Goal: Task Accomplishment & Management: Use online tool/utility

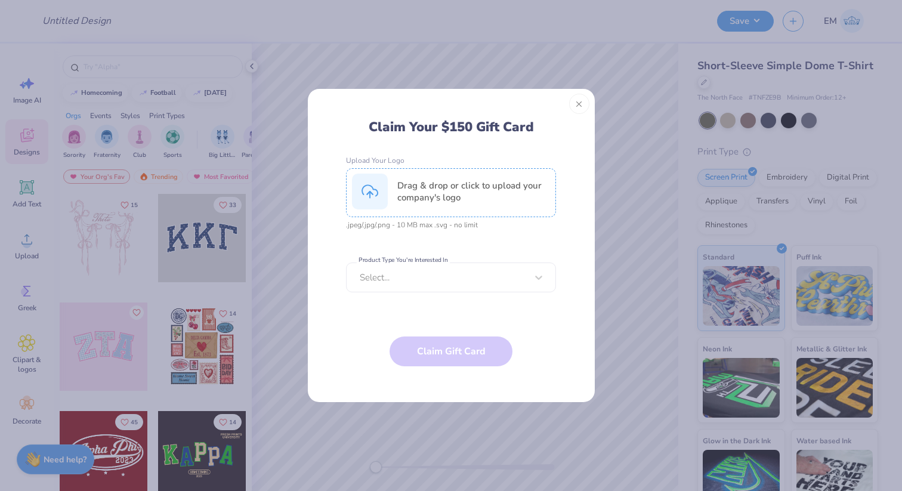
click at [385, 183] on div at bounding box center [370, 192] width 36 height 36
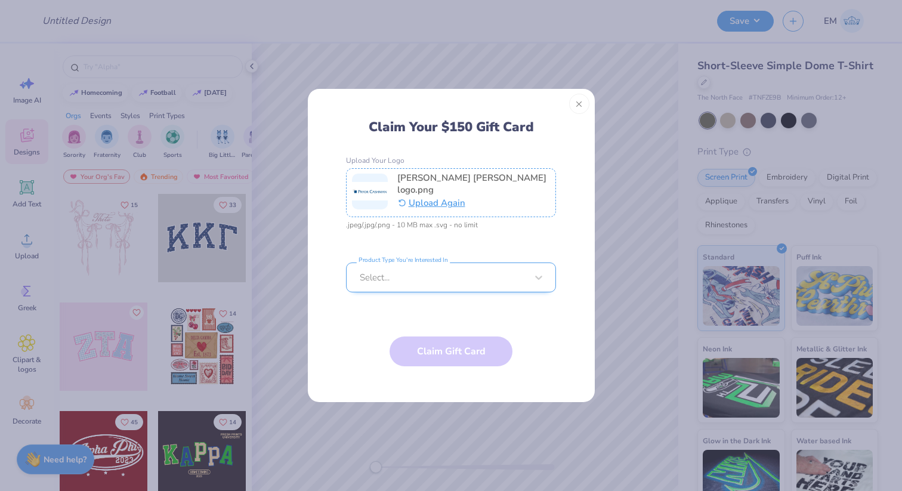
click at [380, 281] on div at bounding box center [443, 277] width 167 height 13
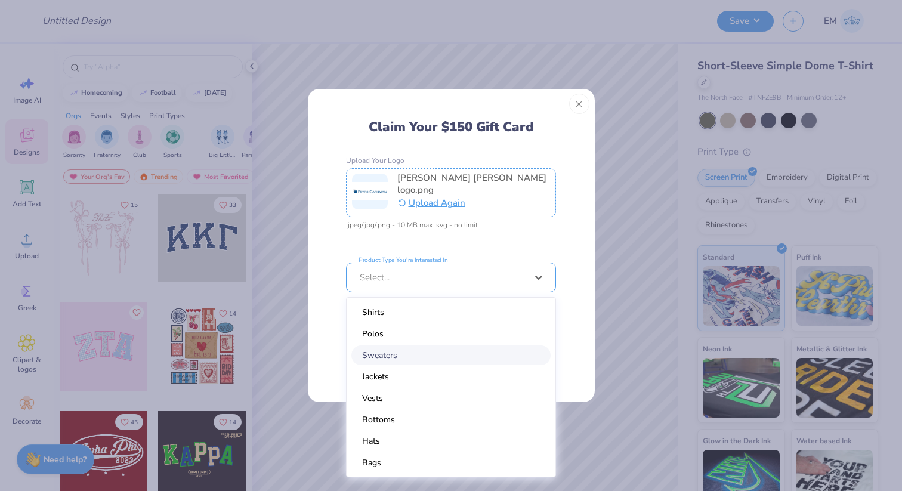
scroll to position [22, 0]
click at [377, 354] on div "Jackets" at bounding box center [451, 355] width 199 height 20
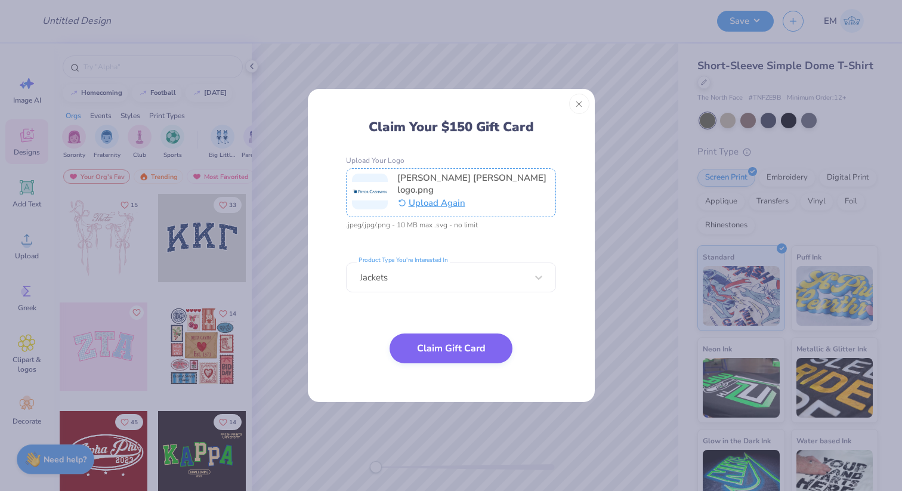
click at [414, 351] on button "Claim Gift Card" at bounding box center [451, 349] width 123 height 30
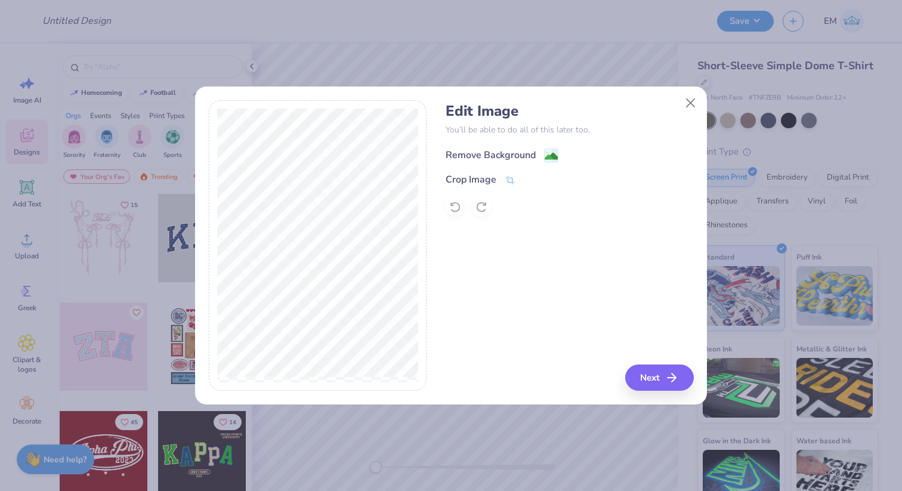
click at [552, 152] on image at bounding box center [551, 156] width 13 height 13
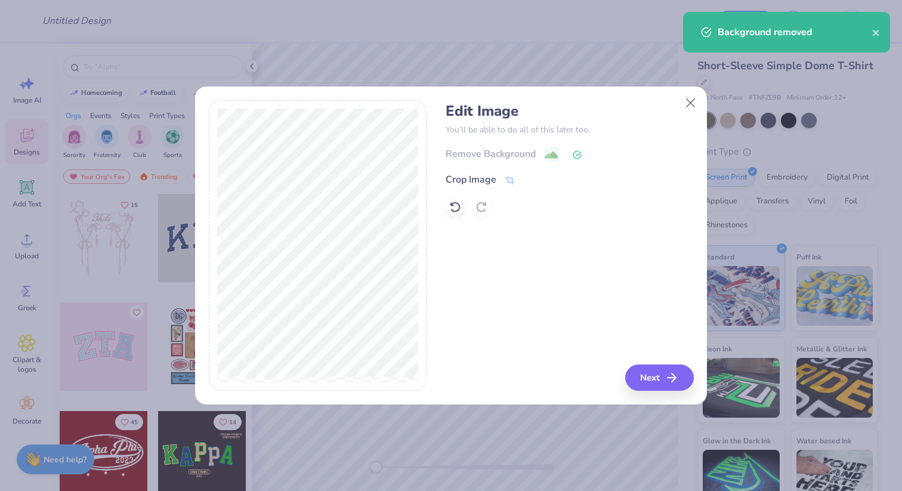
click at [656, 393] on div "Edit Image You’ll be able to do all of this later too. Remove Background Crop I…" at bounding box center [451, 252] width 512 height 304
click at [656, 383] on button "Next" at bounding box center [661, 378] width 69 height 26
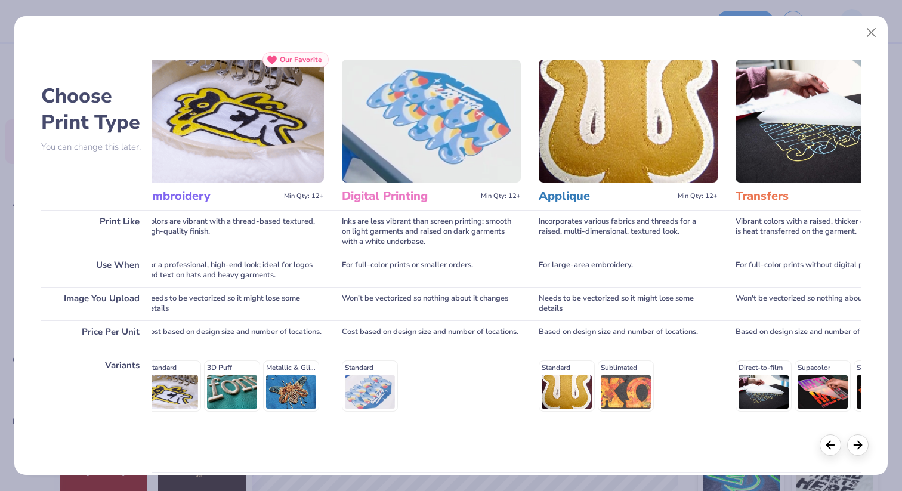
scroll to position [0, 0]
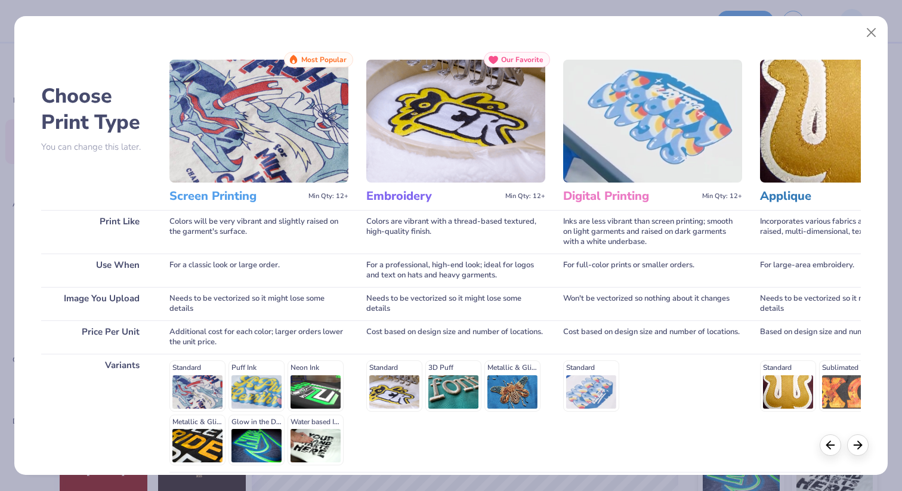
click at [465, 140] on img at bounding box center [455, 121] width 179 height 123
click at [476, 107] on img at bounding box center [455, 121] width 179 height 123
click at [387, 198] on h3 "Embroidery" at bounding box center [433, 197] width 134 height 16
click at [860, 448] on icon at bounding box center [858, 443] width 13 height 13
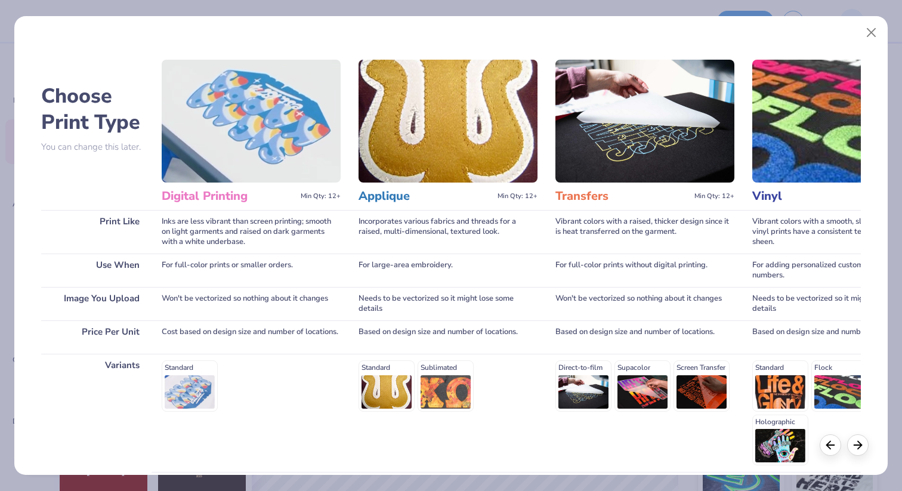
scroll to position [0, 410]
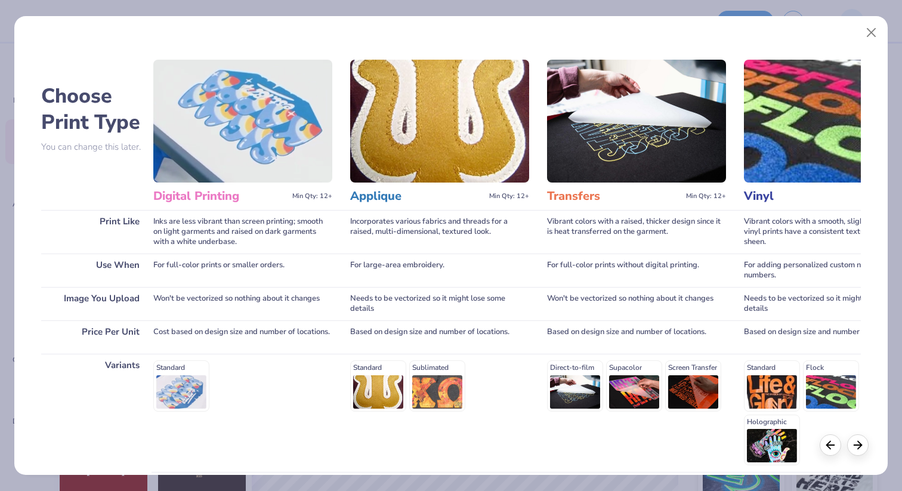
click at [172, 374] on div "Standard" at bounding box center [242, 385] width 179 height 51
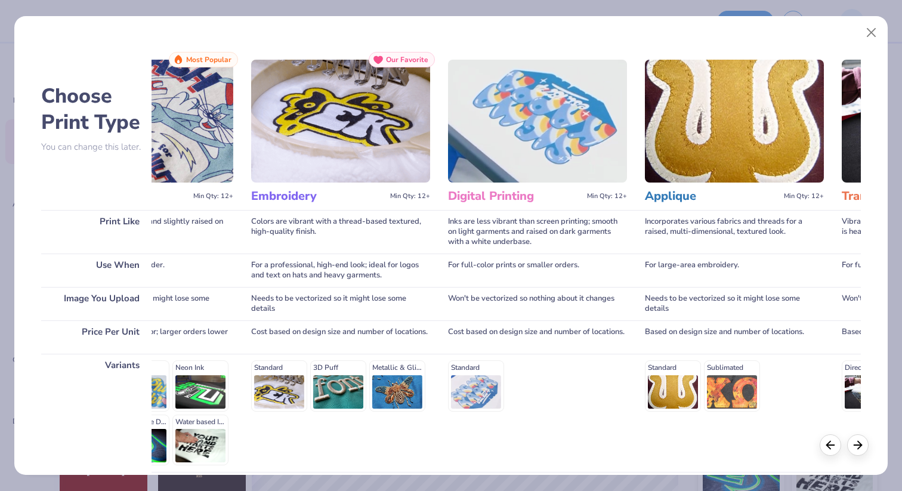
scroll to position [0, 0]
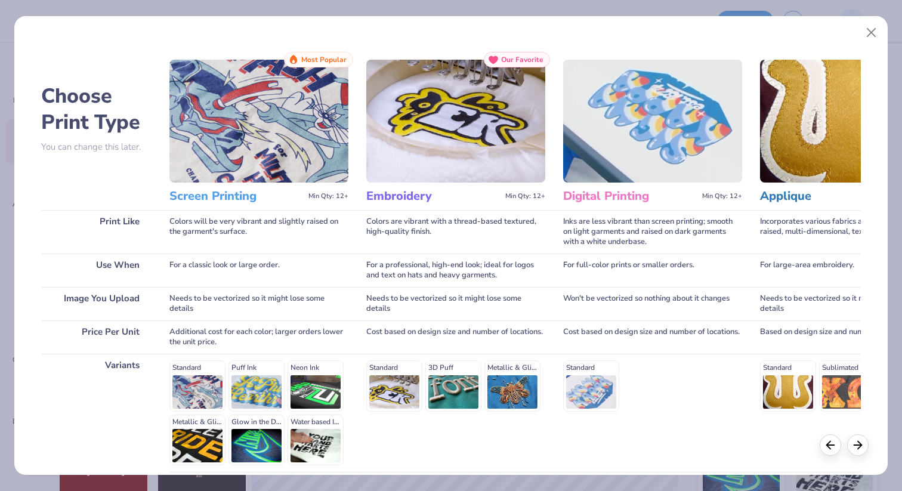
click at [205, 201] on h3 "Screen Printing" at bounding box center [236, 197] width 134 height 16
click at [499, 58] on icon at bounding box center [493, 59] width 11 height 11
click at [385, 386] on div "Standard 3D Puff Metallic & Glitter" at bounding box center [455, 385] width 179 height 51
click at [869, 35] on button "Close" at bounding box center [872, 32] width 23 height 23
